Goal: Information Seeking & Learning: Learn about a topic

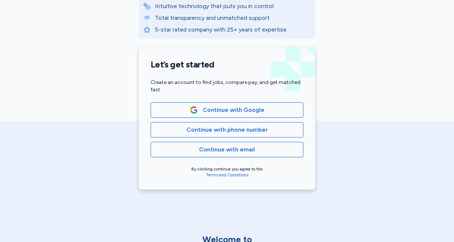
scroll to position [129, 0]
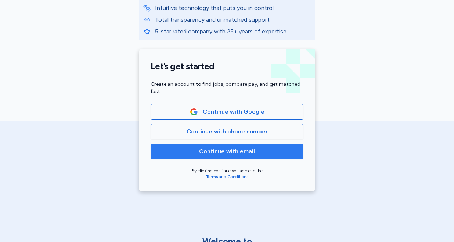
click at [224, 149] on span "Continue with email" at bounding box center [227, 151] width 56 height 9
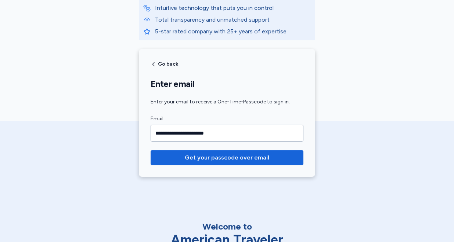
type input "**********"
click at [150, 150] on button "Get your passcode over email" at bounding box center [226, 157] width 153 height 15
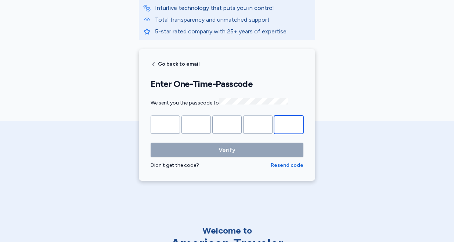
paste input "*"
type input "*"
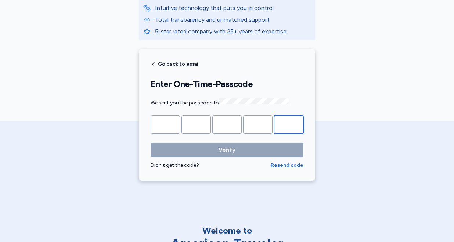
type input "*"
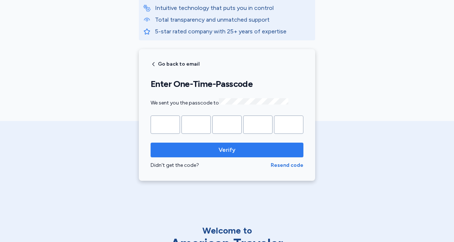
click at [214, 153] on span "Verify" at bounding box center [226, 150] width 141 height 9
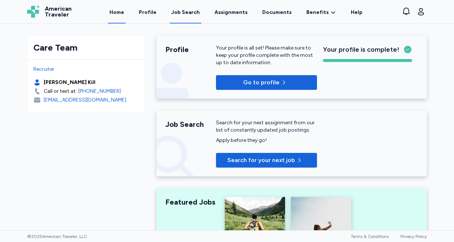
click at [190, 13] on div "Job Search" at bounding box center [185, 12] width 29 height 7
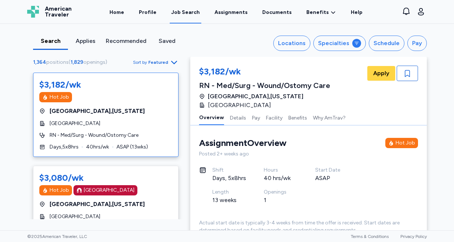
click at [162, 64] on span "Featured" at bounding box center [158, 62] width 20 height 6
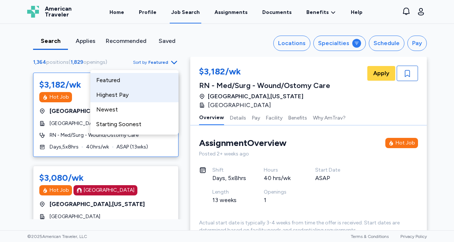
click at [145, 90] on div "Highest Pay" at bounding box center [134, 95] width 88 height 15
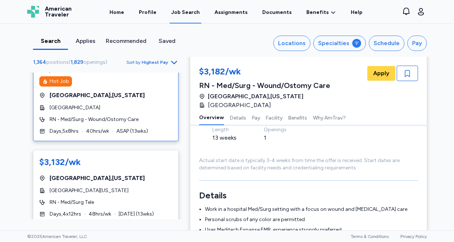
scroll to position [277, 0]
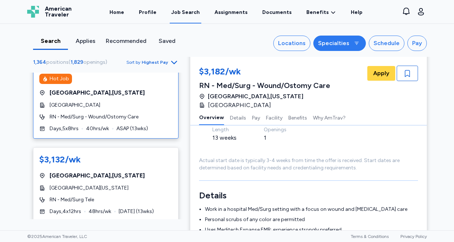
click at [346, 43] on div "Specialties" at bounding box center [333, 43] width 31 height 9
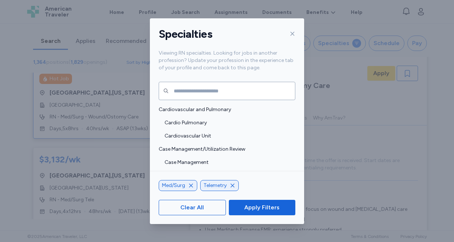
click at [293, 32] on icon at bounding box center [292, 34] width 6 height 6
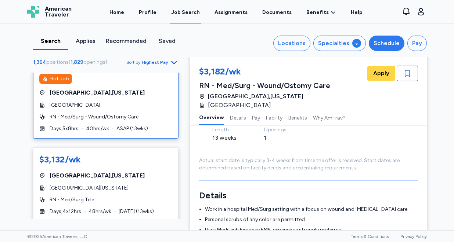
click at [378, 46] on div "Schedule" at bounding box center [386, 43] width 26 height 9
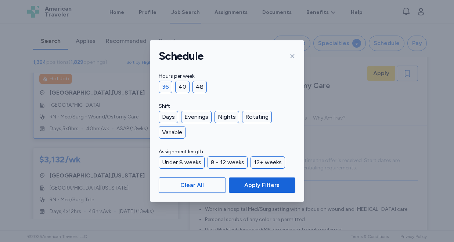
click at [166, 88] on div "36" at bounding box center [166, 87] width 14 height 12
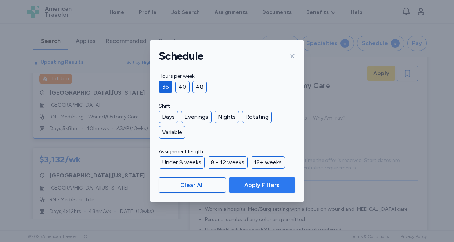
click at [261, 184] on span "Apply Filters" at bounding box center [261, 185] width 35 height 9
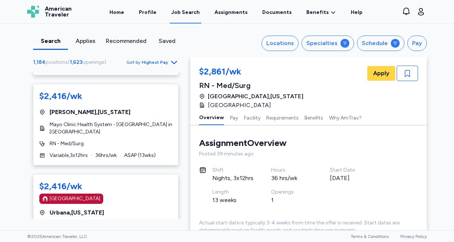
scroll to position [4283, 0]
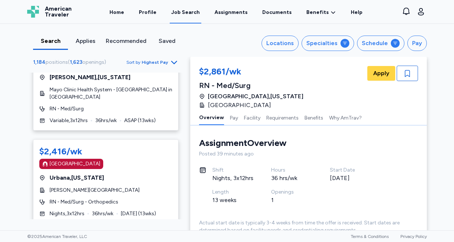
click at [172, 233] on icon "Go to next 50 jobs" at bounding box center [174, 237] width 9 height 9
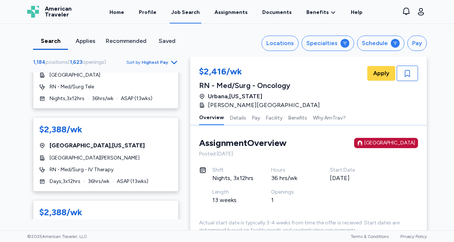
scroll to position [3211, 0]
